Goal: Task Accomplishment & Management: Complete application form

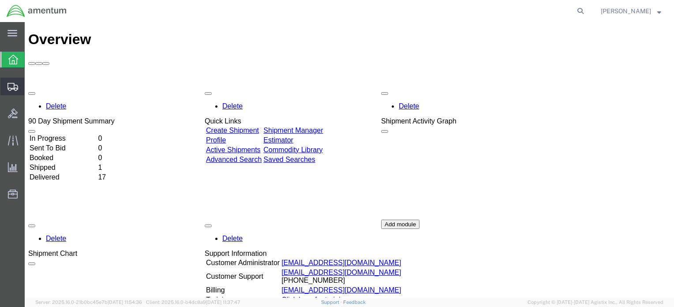
click at [0, 0] on span "Create Shipment" at bounding box center [0, 0] width 0 height 0
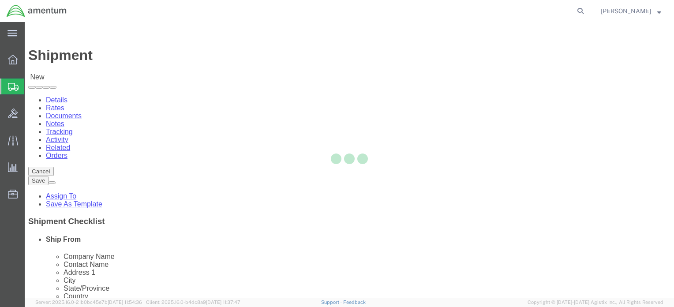
select select
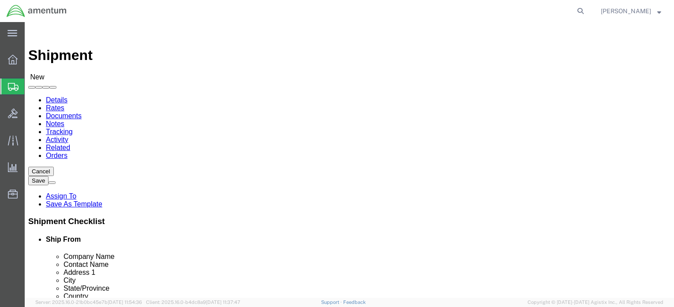
click at [12, 83] on icon at bounding box center [13, 87] width 11 height 8
click at [31, 84] on span "Shipments" at bounding box center [27, 87] width 7 height 18
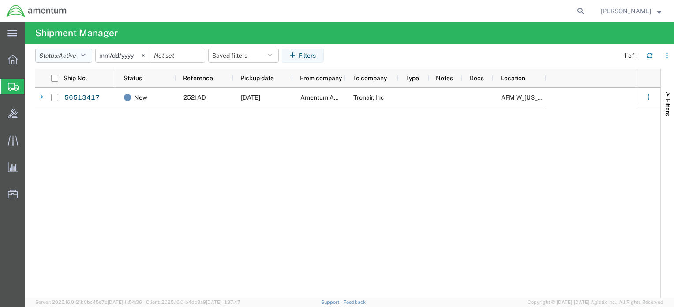
click at [86, 54] on icon "button" at bounding box center [83, 56] width 5 height 6
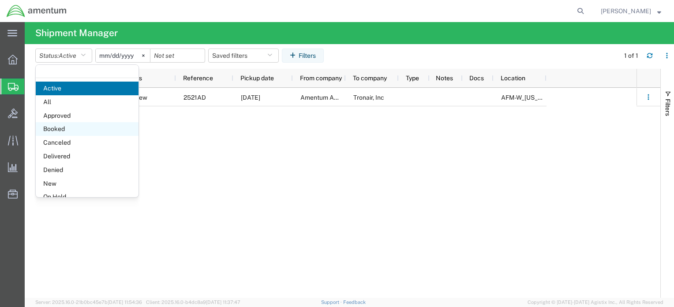
click at [74, 127] on span "Booked" at bounding box center [87, 129] width 103 height 14
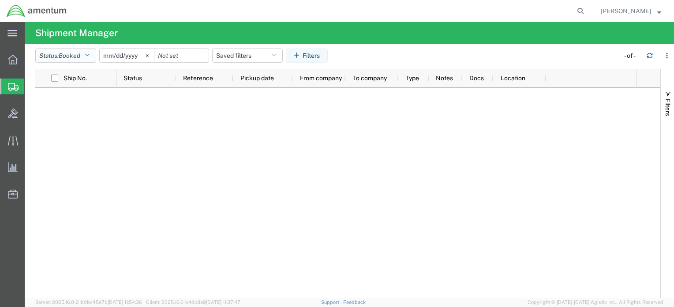
click at [90, 55] on icon "button" at bounding box center [87, 56] width 5 height 6
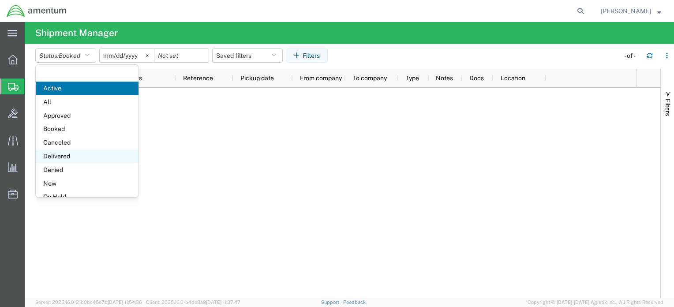
click at [89, 151] on span "Delivered" at bounding box center [87, 157] width 103 height 14
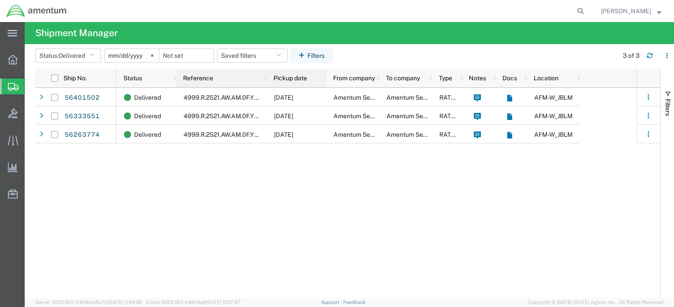
drag, startPoint x: 231, startPoint y: 78, endPoint x: 321, endPoint y: 78, distance: 89.6
click at [259, 78] on div "Reference" at bounding box center [221, 78] width 90 height 19
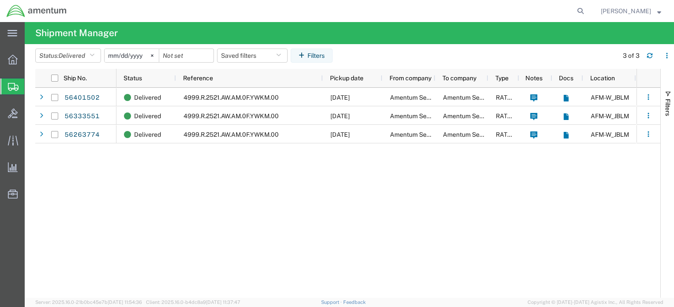
click at [0, 0] on span "Create Shipment" at bounding box center [0, 0] width 0 height 0
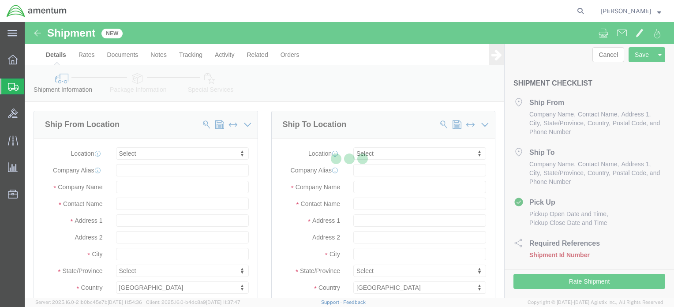
click at [18, 87] on icon at bounding box center [13, 87] width 11 height 8
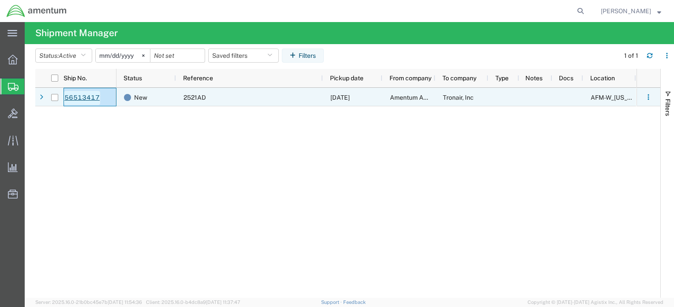
click at [83, 97] on link "56513417" at bounding box center [82, 98] width 36 height 14
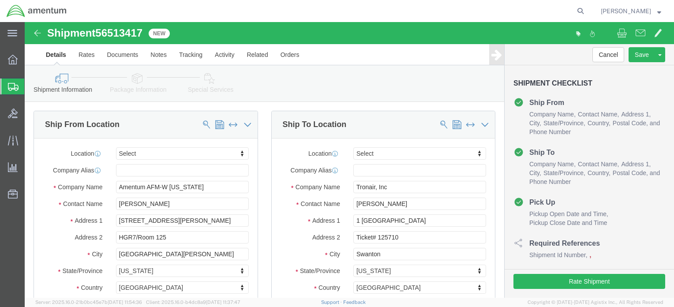
select select
drag, startPoint x: 124, startPoint y: 156, endPoint x: 76, endPoint y: 159, distance: 47.3
click div "Shipment Id Number 2521AD"
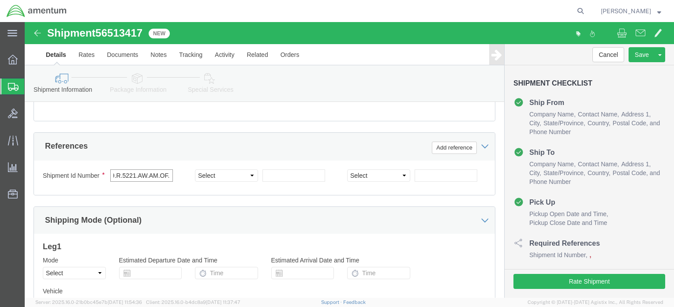
scroll to position [0, 32]
type input "4999.R.5221.AW.AM.OF.YWKM.00"
click input "text"
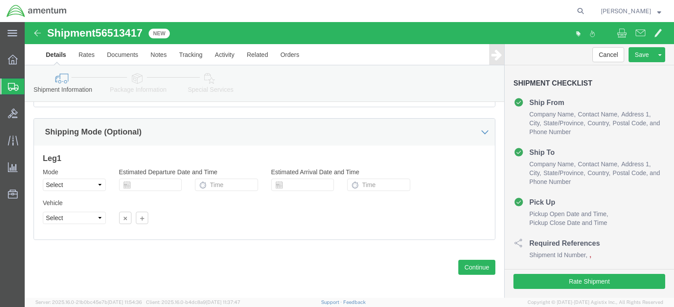
scroll to position [0, 0]
click icon
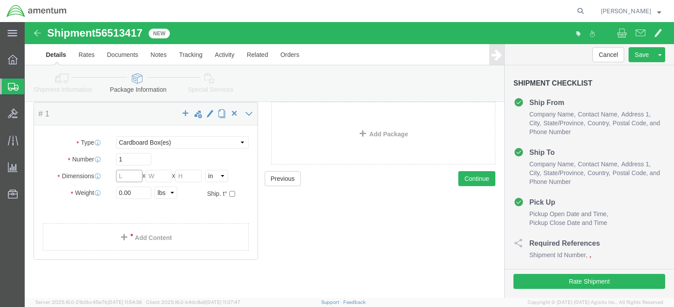
drag, startPoint x: 102, startPoint y: 156, endPoint x: 83, endPoint y: 156, distance: 18.5
click div "Length x Width x Height Select cm ft in"
type input "10"
click input "text"
type input "6"
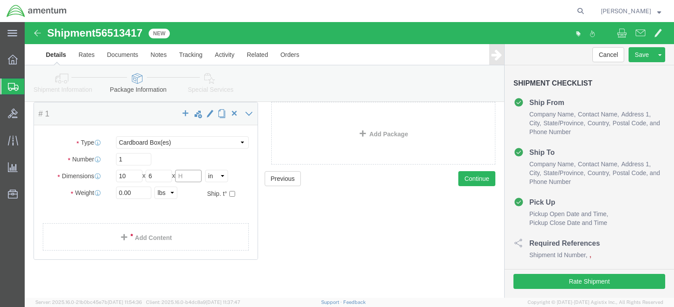
click input "text"
type input "7"
click input "0.00"
type input "7.00"
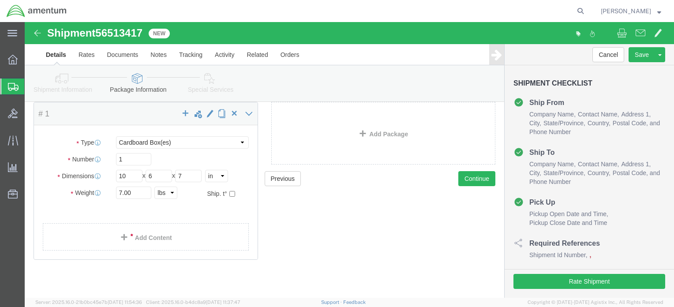
click ul
click link "Add Content"
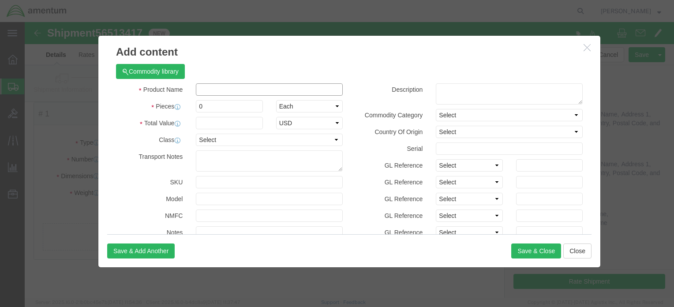
click input "text"
type input "l"
type input "LOAD CELL AND"
